Goal: Task Accomplishment & Management: Manage account settings

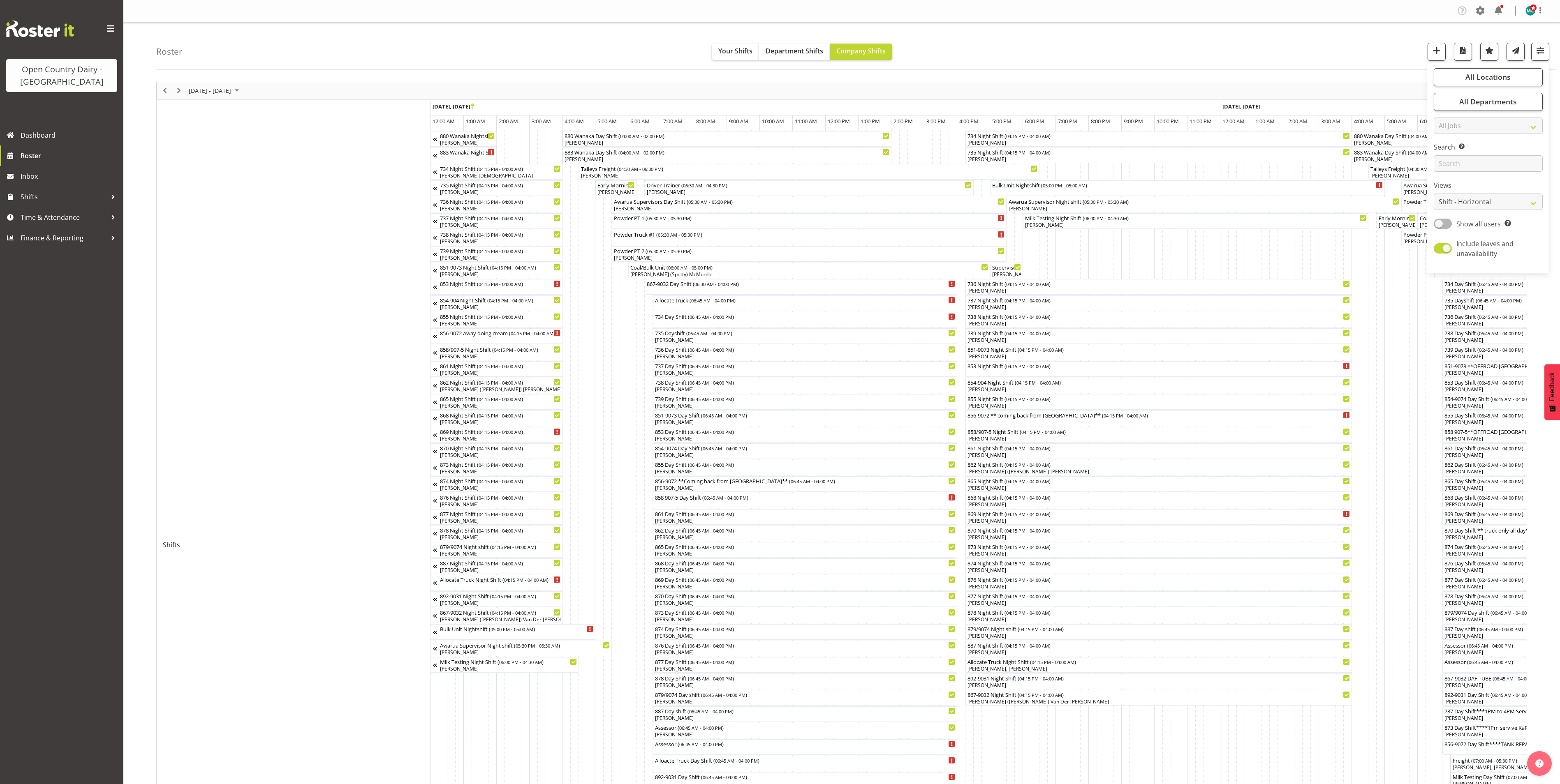
select select "shiftH"
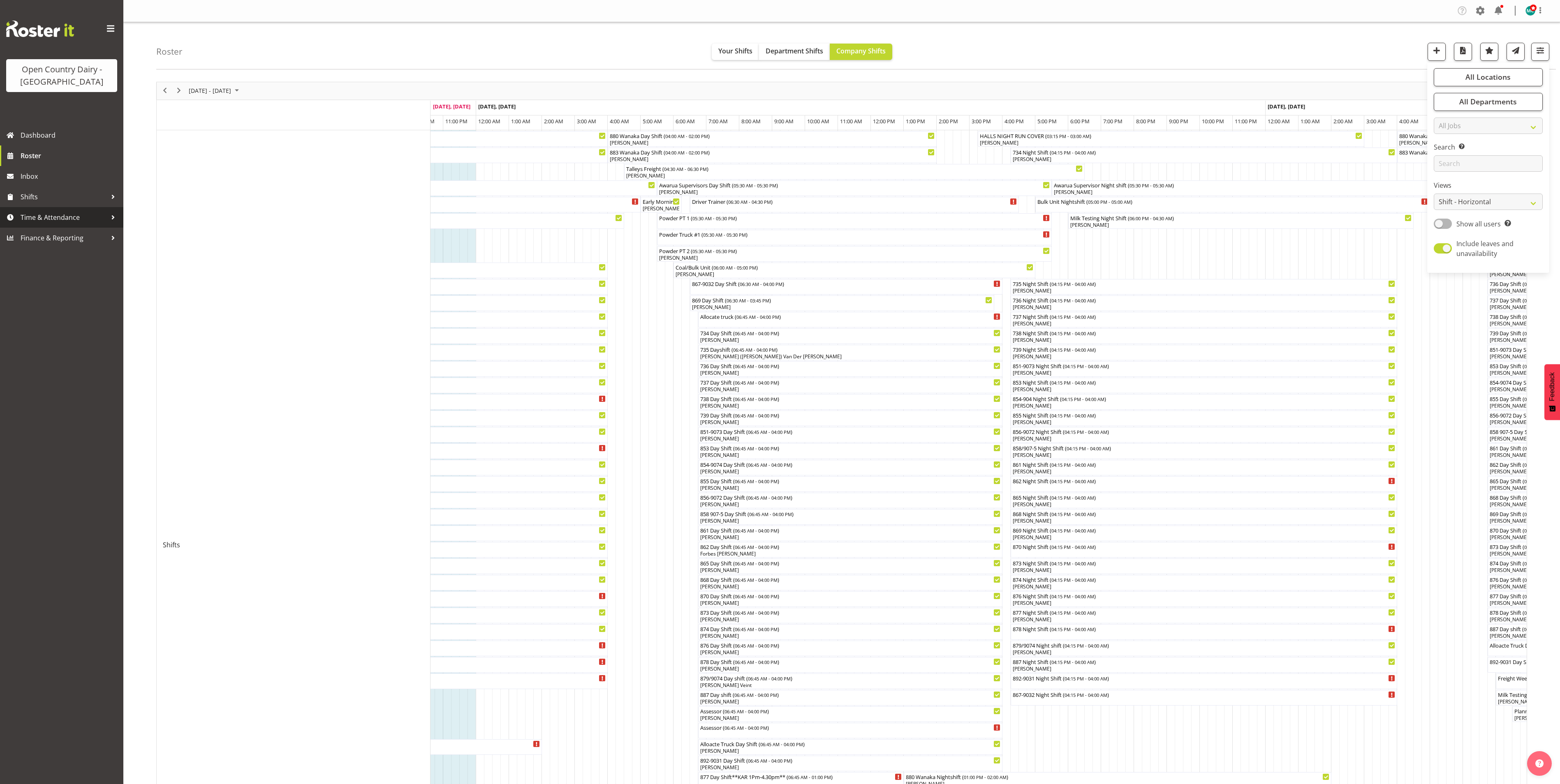
click at [51, 222] on span "Time & Attendance" at bounding box center [64, 217] width 87 height 12
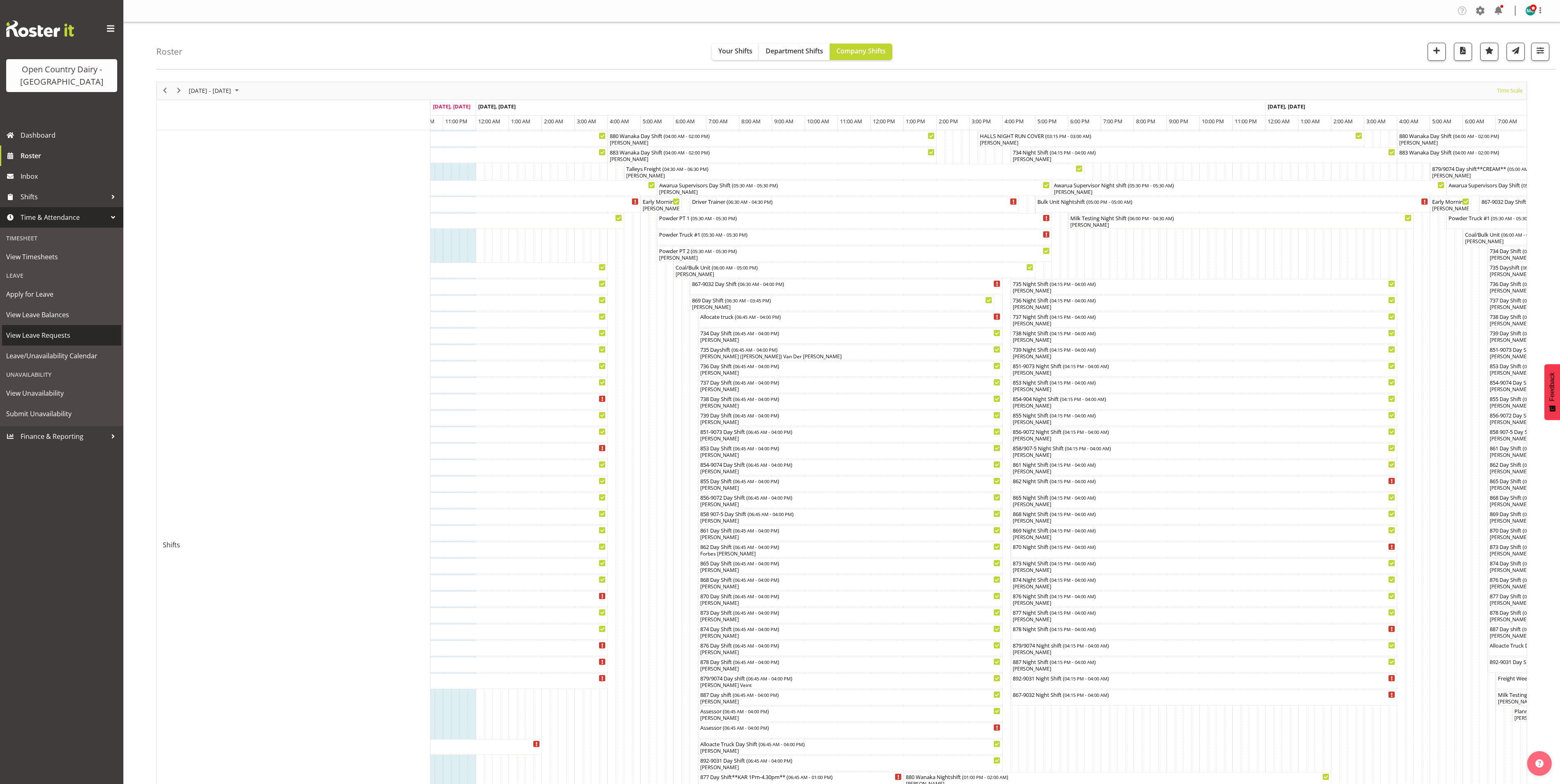
click at [51, 335] on span "View Leave Requests" at bounding box center [61, 335] width 111 height 12
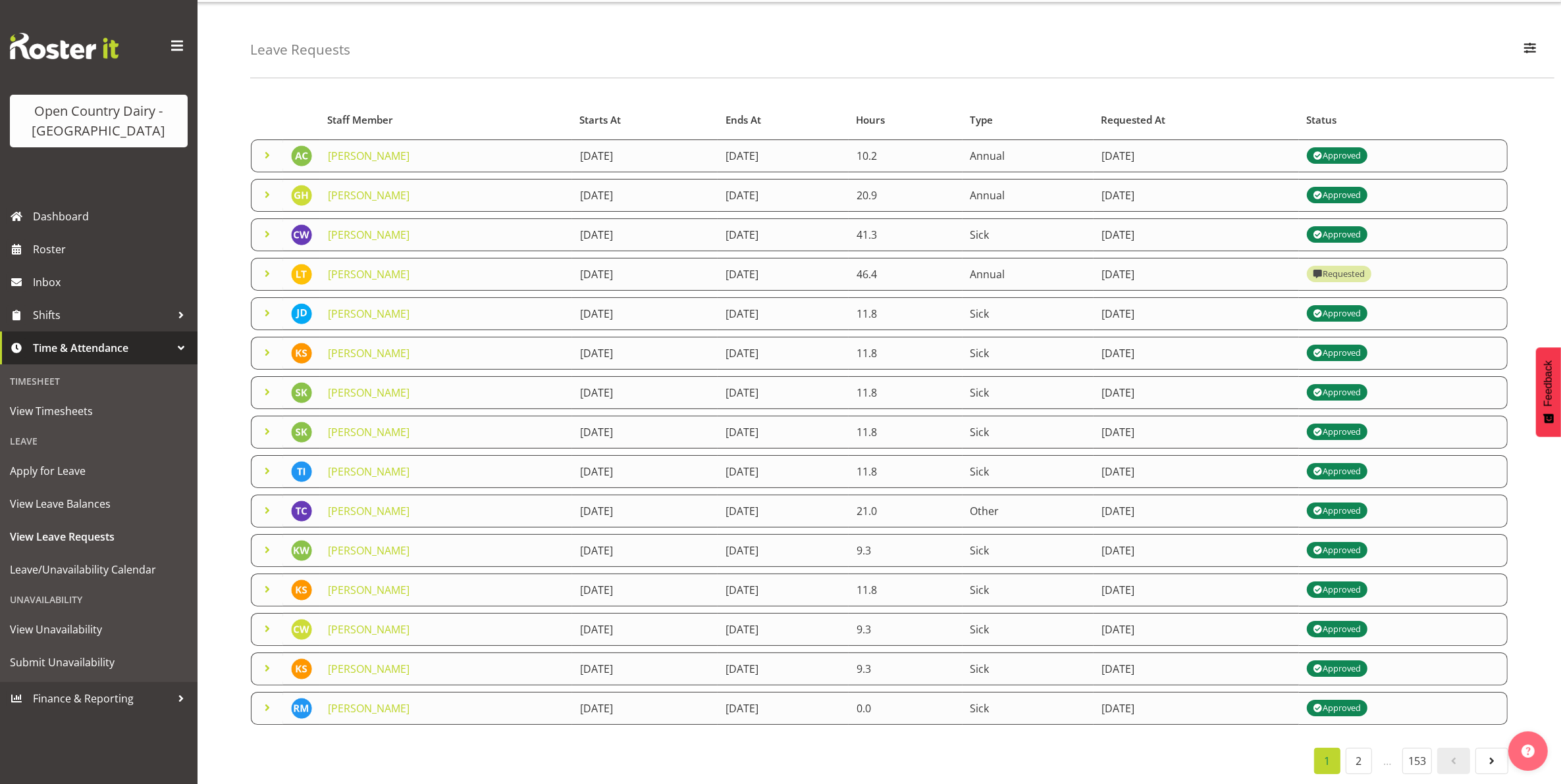
scroll to position [50, 0]
click at [1362, 752] on link "2" at bounding box center [1358, 761] width 26 height 26
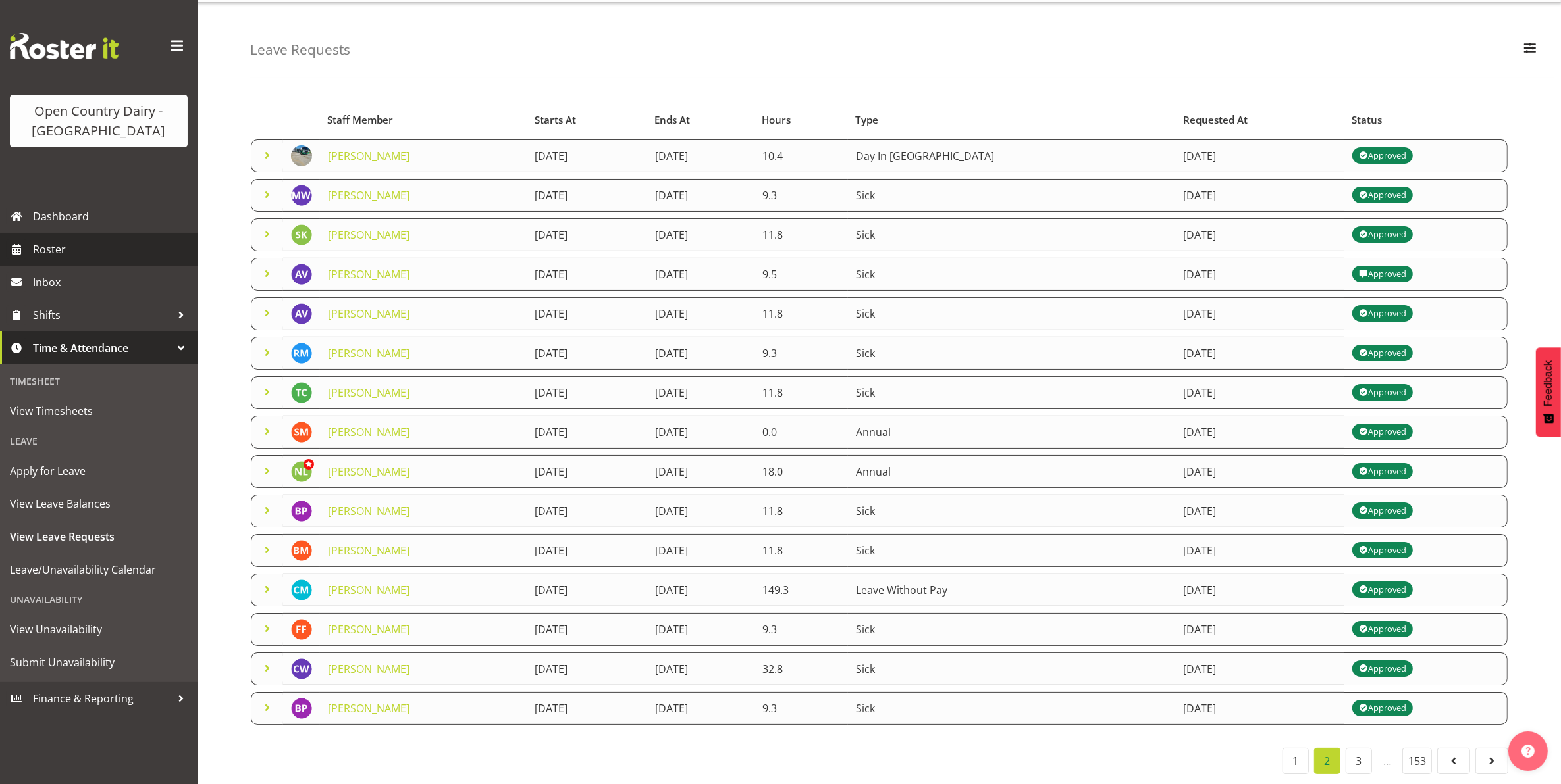
click at [42, 247] on span "Roster" at bounding box center [112, 249] width 158 height 19
